Goal: Task Accomplishment & Management: Use online tool/utility

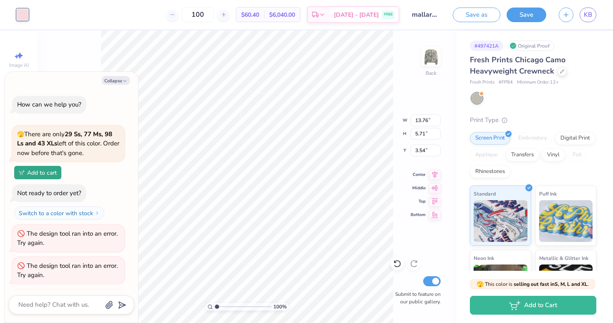
scroll to position [7279, 0]
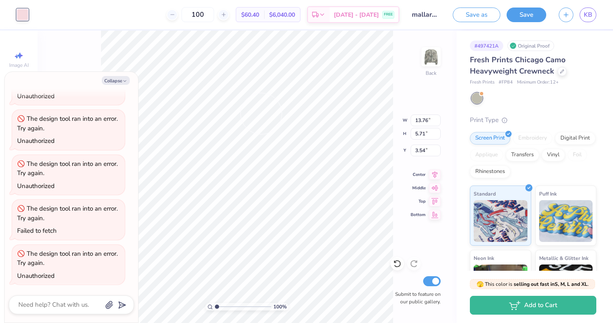
type textarea "x"
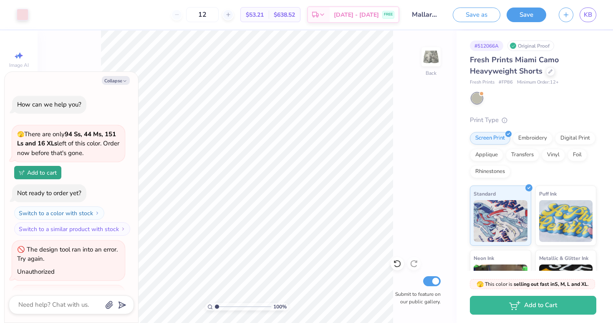
scroll to position [7189, 0]
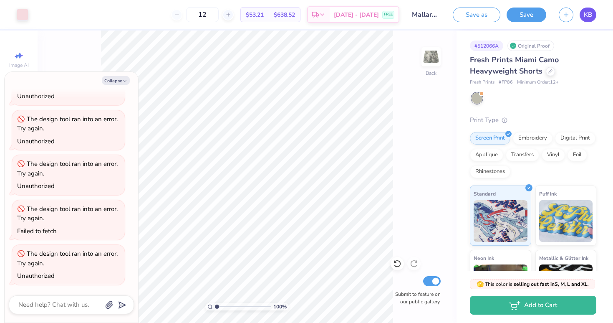
click at [589, 14] on span "KB" at bounding box center [588, 15] width 8 height 10
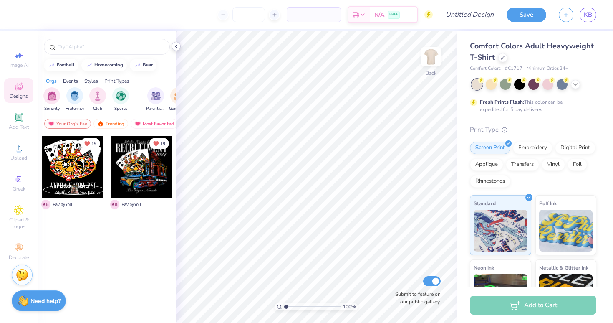
click at [175, 48] on icon at bounding box center [176, 46] width 7 height 7
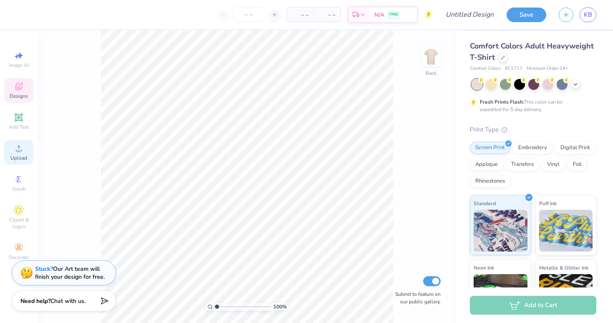
click at [20, 147] on icon at bounding box center [19, 148] width 10 height 10
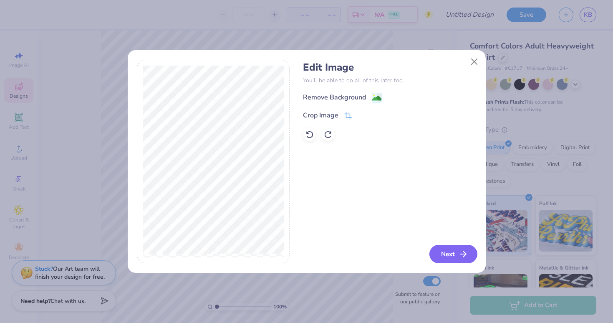
click at [447, 253] on button "Next" at bounding box center [454, 254] width 48 height 18
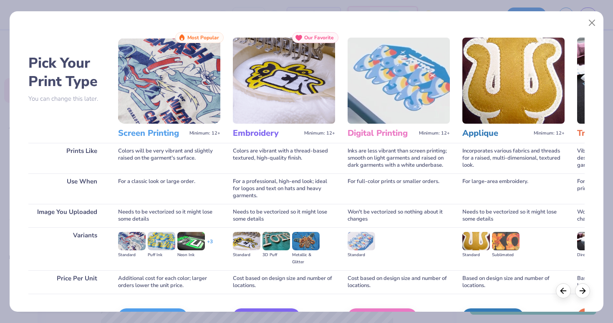
scroll to position [52, 0]
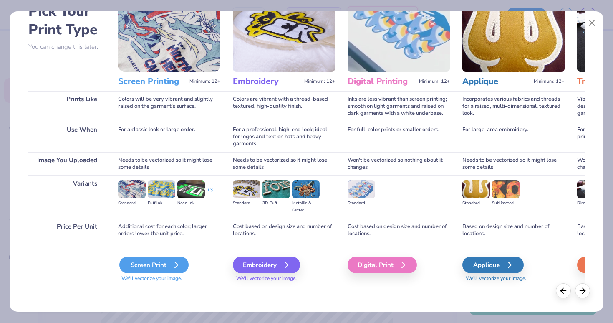
click at [157, 266] on div "Screen Print" at bounding box center [153, 264] width 69 height 17
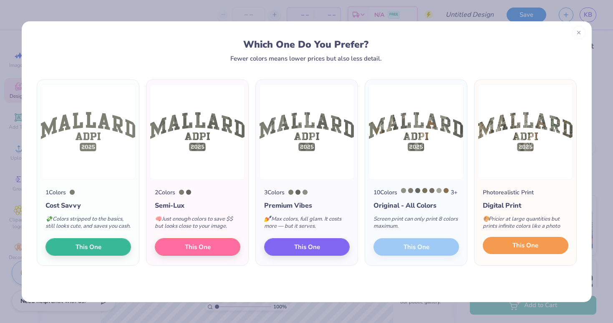
click at [522, 250] on span "This One" at bounding box center [526, 246] width 26 height 10
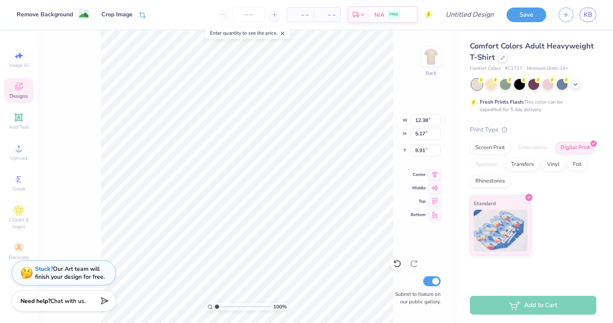
type input "4.43"
type input "4.51"
click at [247, 16] on input "number" at bounding box center [249, 14] width 33 height 15
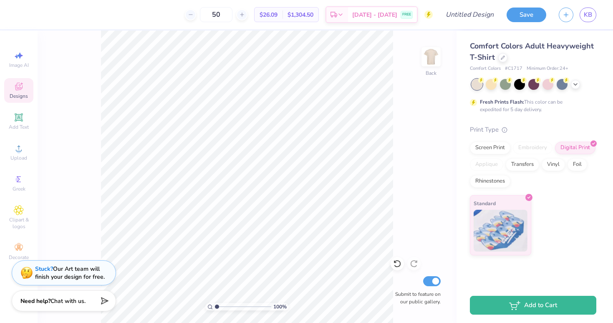
type input "5"
type input "1"
type input "3"
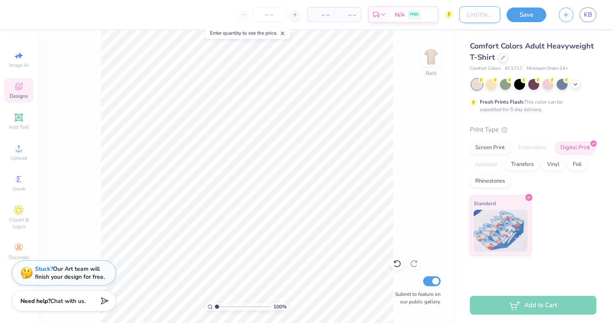
click at [460, 15] on input "Design Title" at bounding box center [480, 14] width 41 height 17
type input "Mallard Tee F25"
click at [523, 17] on button "Save" at bounding box center [527, 13] width 40 height 15
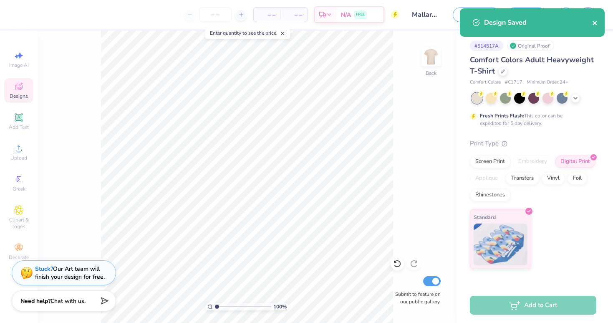
click at [596, 22] on icon "close" at bounding box center [595, 23] width 4 height 4
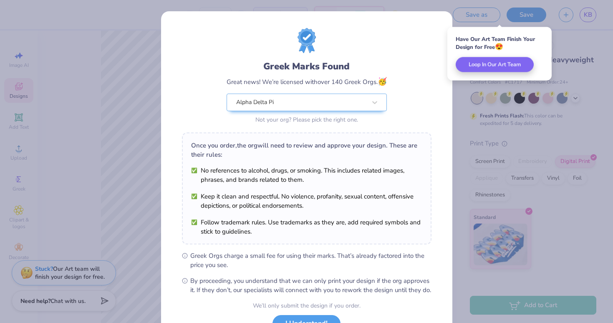
scroll to position [68, 0]
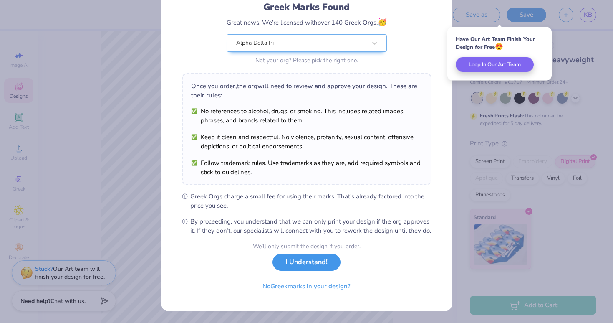
click at [311, 265] on button "I Understand!" at bounding box center [307, 261] width 68 height 17
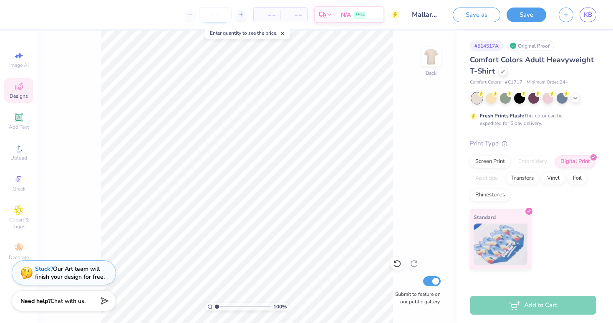
click at [215, 17] on input "number" at bounding box center [215, 14] width 33 height 15
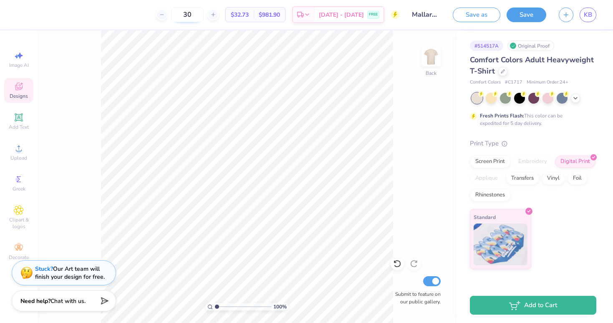
type input "3"
type input "50"
click at [23, 149] on icon at bounding box center [19, 148] width 10 height 10
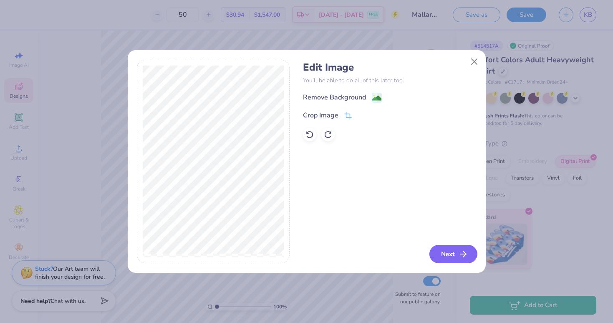
click at [462, 258] on icon "button" at bounding box center [463, 254] width 10 height 10
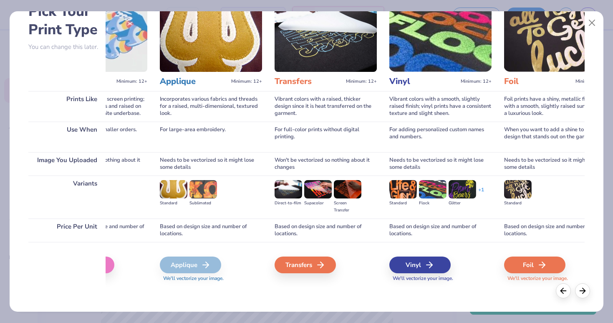
scroll to position [51, 0]
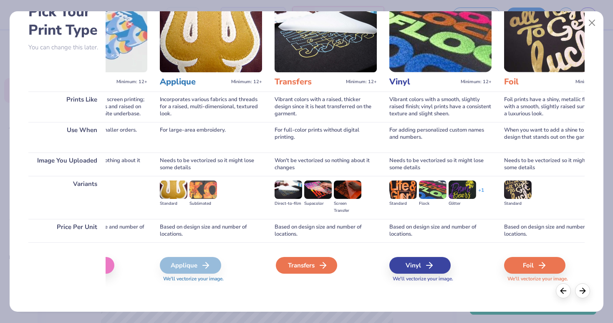
click at [309, 266] on div "Transfers" at bounding box center [306, 265] width 61 height 17
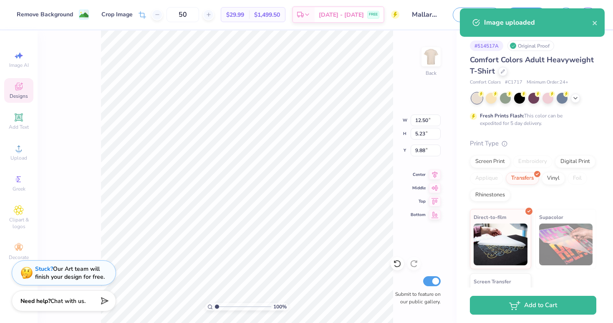
type input "12.38"
type input "5.17"
type input "4.71"
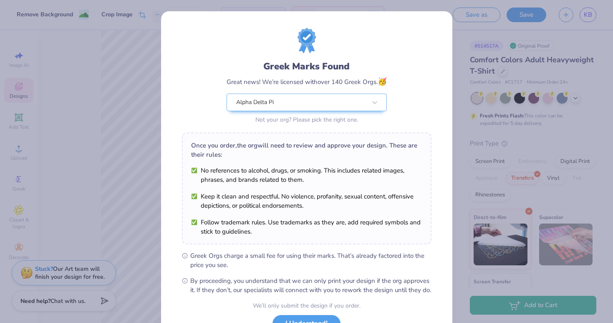
click at [247, 132] on body "Remove Background Crop Image 50 $28.82 Per Item $1,441.00 Total Est. Delivery S…" at bounding box center [306, 161] width 613 height 323
type input "4.92"
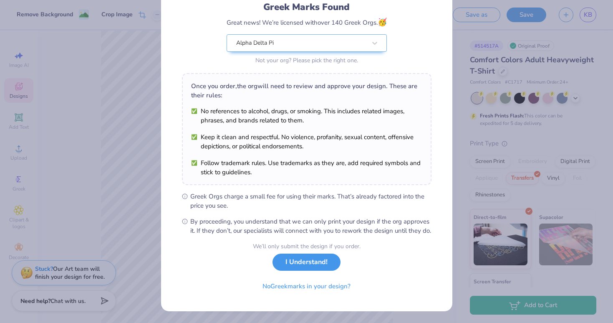
click at [310, 266] on button "I Understand!" at bounding box center [307, 261] width 68 height 17
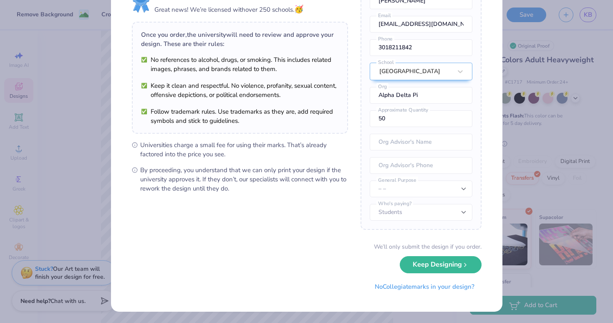
scroll to position [40, 0]
click at [444, 268] on button "Keep Designing" at bounding box center [441, 262] width 82 height 17
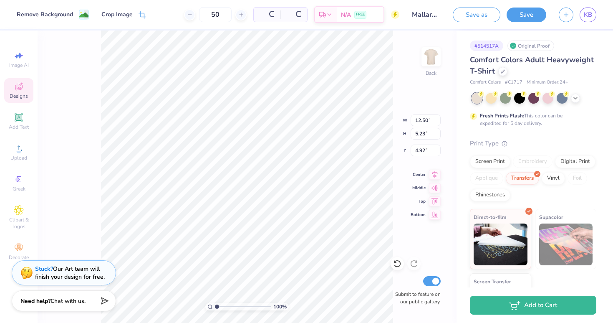
scroll to position [0, 0]
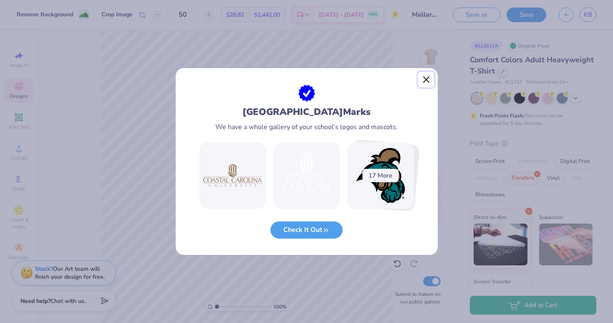
click at [426, 80] on button "Close" at bounding box center [426, 80] width 16 height 16
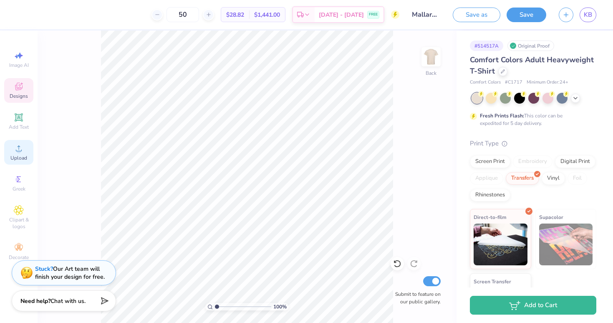
click at [19, 153] on circle at bounding box center [18, 151] width 5 height 5
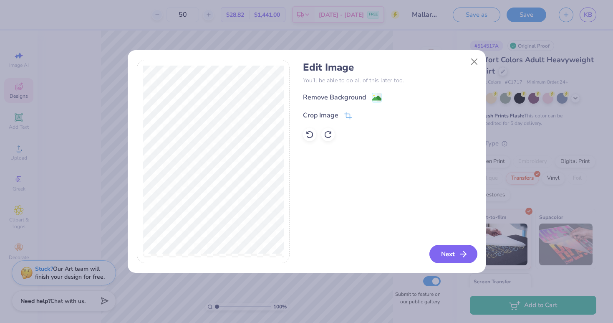
click at [460, 256] on icon "button" at bounding box center [463, 254] width 10 height 10
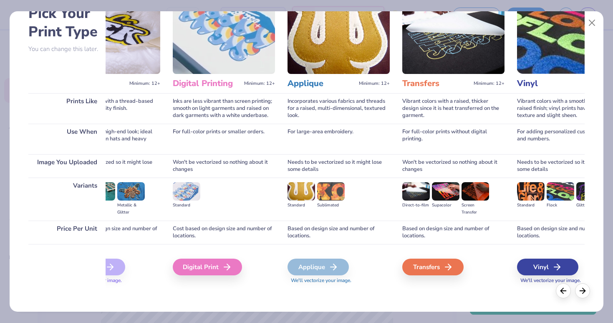
scroll to position [52, 0]
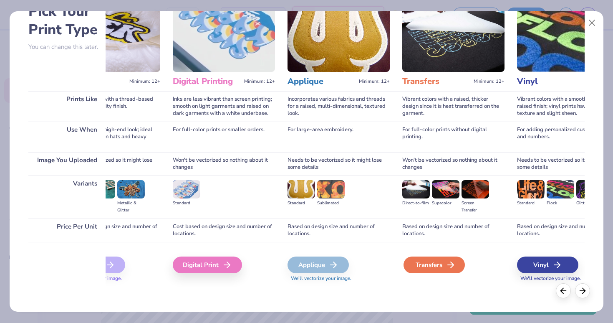
click at [429, 267] on div "Transfers" at bounding box center [434, 264] width 61 height 17
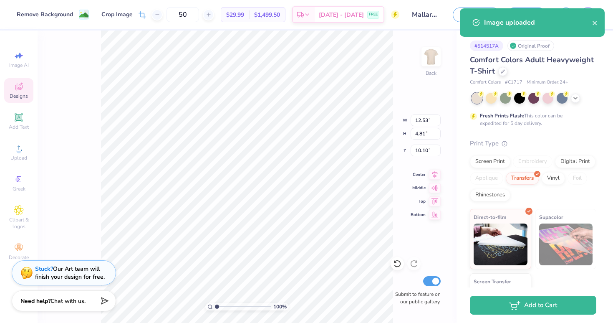
type input "12.50"
type input "5.23"
type input "4.92"
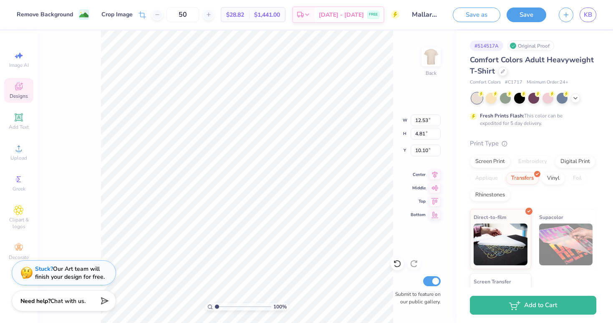
type input "4.81"
click at [244, 16] on span "$28.82" at bounding box center [235, 14] width 18 height 9
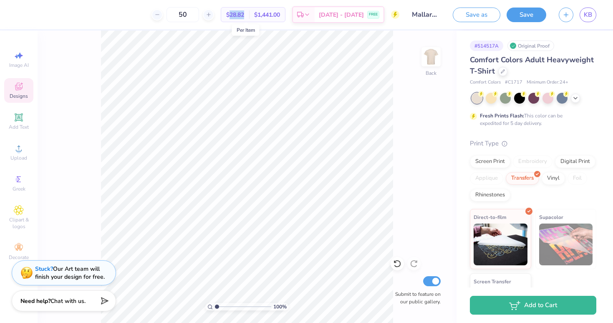
click at [244, 16] on span "$28.82" at bounding box center [235, 14] width 18 height 9
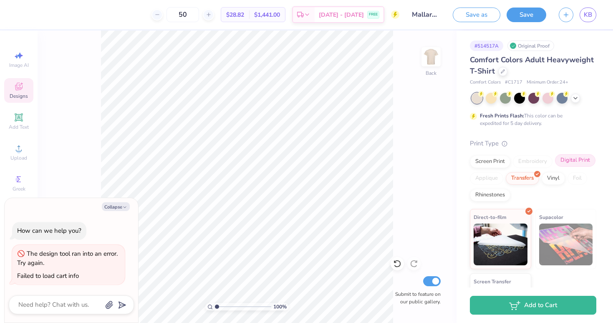
click at [575, 164] on div "Digital Print" at bounding box center [575, 160] width 41 height 13
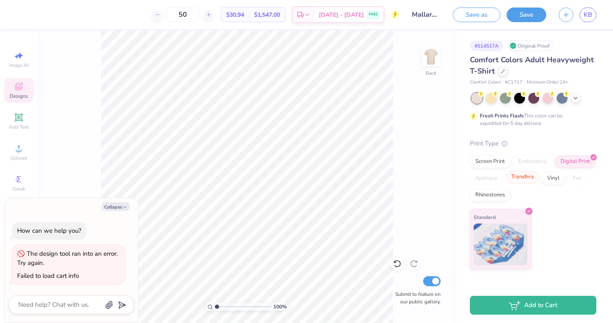
click at [528, 181] on div "Transfers" at bounding box center [522, 177] width 33 height 13
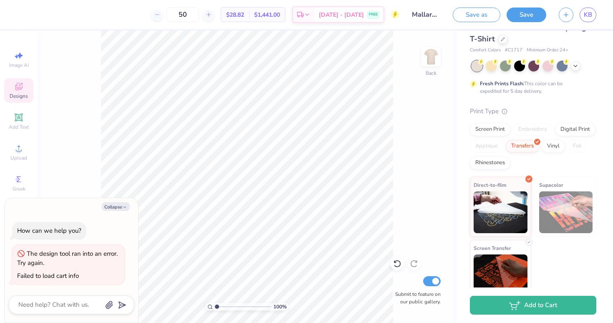
scroll to position [46, 0]
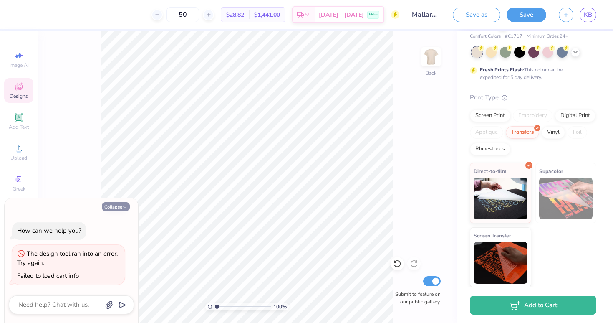
click at [121, 208] on button "Collapse" at bounding box center [116, 206] width 28 height 9
type textarea "x"
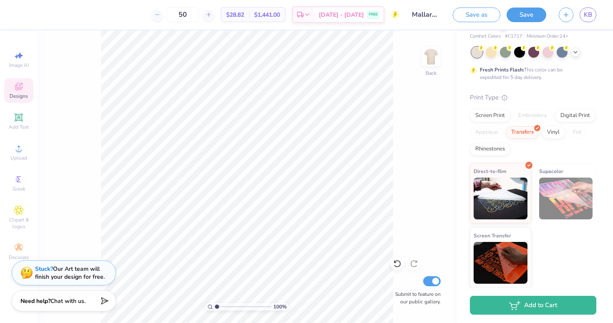
click at [241, 16] on span "$28.82" at bounding box center [235, 14] width 18 height 9
click at [195, 15] on input "50" at bounding box center [183, 14] width 33 height 15
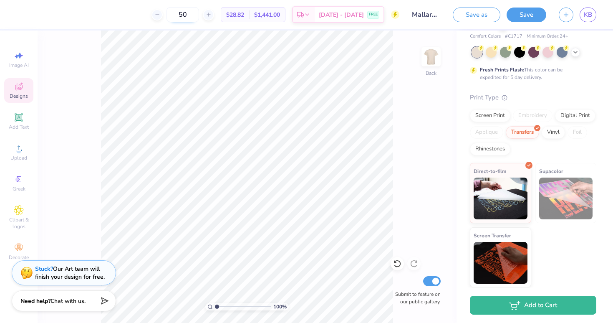
click at [195, 15] on input "50" at bounding box center [183, 14] width 33 height 15
click at [576, 115] on div "Digital Print" at bounding box center [575, 114] width 41 height 13
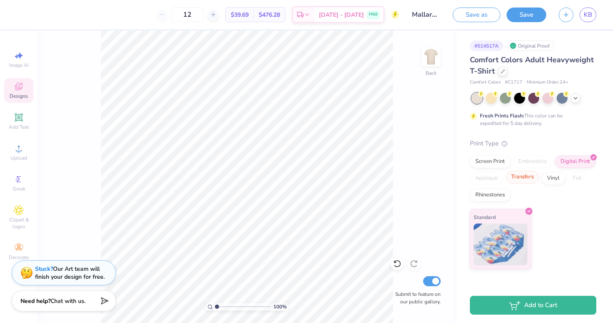
click at [526, 181] on div "Transfers" at bounding box center [522, 177] width 33 height 13
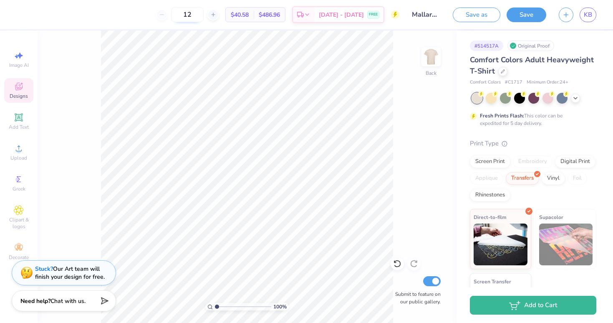
click at [199, 15] on input "12" at bounding box center [187, 14] width 33 height 15
click at [195, 15] on input "24" at bounding box center [187, 14] width 33 height 15
click at [193, 13] on input "36" at bounding box center [183, 14] width 33 height 15
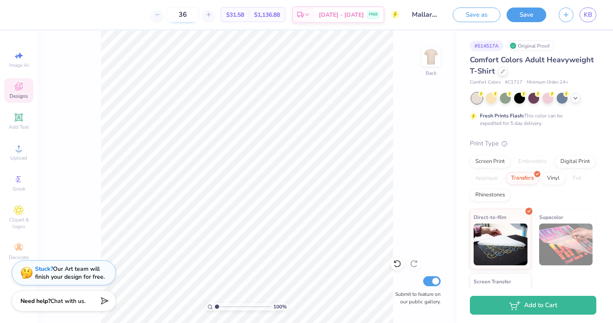
click at [193, 13] on input "36" at bounding box center [183, 14] width 33 height 15
click at [517, 13] on button "Save" at bounding box center [527, 13] width 40 height 15
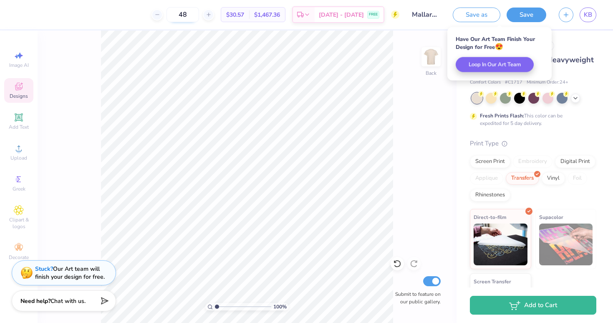
click at [194, 14] on input "48" at bounding box center [183, 14] width 33 height 15
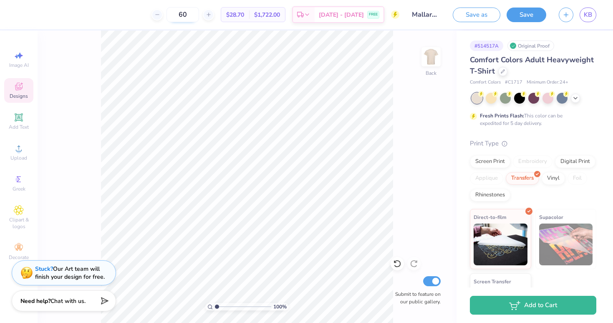
click at [192, 13] on input "60" at bounding box center [183, 14] width 33 height 15
click at [192, 13] on input "72" at bounding box center [183, 14] width 33 height 15
click at [194, 14] on input "80" at bounding box center [183, 14] width 33 height 15
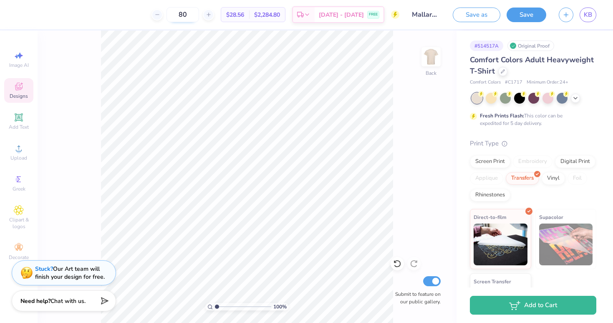
click at [194, 14] on input "80" at bounding box center [183, 14] width 33 height 15
type input "1"
type input "9"
type input "100"
